Goal: Transaction & Acquisition: Purchase product/service

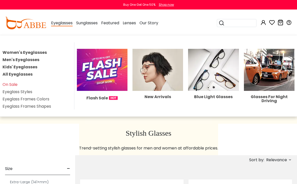
click at [55, 27] on div "Eyeglasses Women's Eyeglasses Men's Eyeglasses Kids' Eyeglasses All Eyeglasses …" at bounding box center [62, 23] width 22 height 25
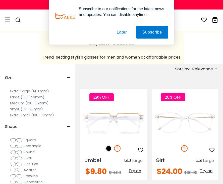
scroll to position [1, 0]
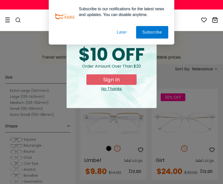
click at [27, 152] on div "× special offer just for you $10 OFF Order amount over than $20 Sign In No Than…" at bounding box center [111, 92] width 223 height 184
click at [115, 91] on div "No Thanks" at bounding box center [111, 89] width 82 height 6
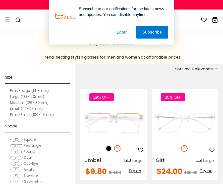
click at [26, 157] on span "Oval" at bounding box center [28, 157] width 8 height 5
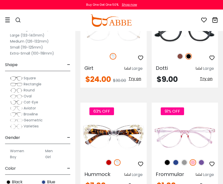
scroll to position [202, 0]
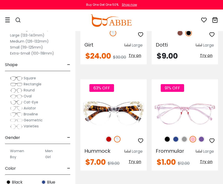
click at [24, 89] on span "Round" at bounding box center [29, 90] width 11 height 5
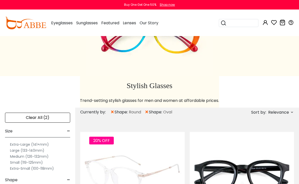
scroll to position [75, 0]
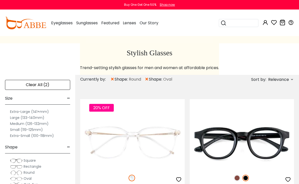
click at [149, 78] on span "×" at bounding box center [147, 79] width 4 height 9
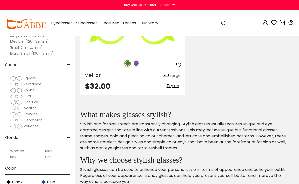
scroll to position [573, 0]
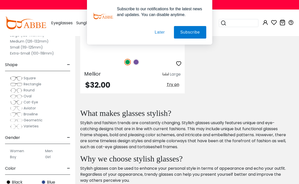
click at [31, 120] on span "Geometric" at bounding box center [33, 120] width 19 height 5
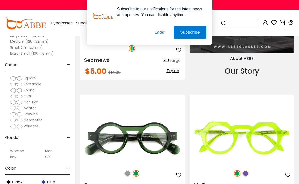
scroll to position [854, 0]
